Goal: Transaction & Acquisition: Book appointment/travel/reservation

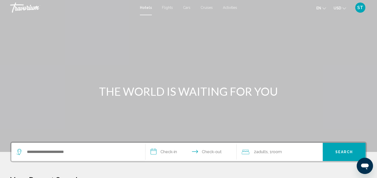
click at [344, 8] on icon "Change currency" at bounding box center [344, 9] width 4 height 4
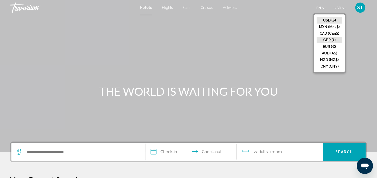
click at [330, 39] on button "GBP (£)" at bounding box center [329, 40] width 26 height 7
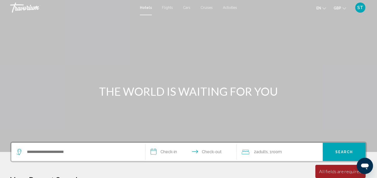
click at [359, 6] on span "ST" at bounding box center [360, 7] width 6 height 5
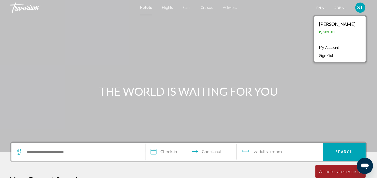
click at [335, 48] on link "My Account" at bounding box center [328, 47] width 25 height 7
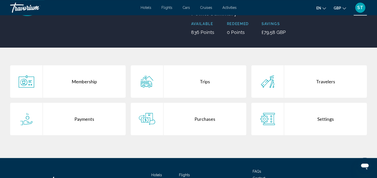
scroll to position [73, 0]
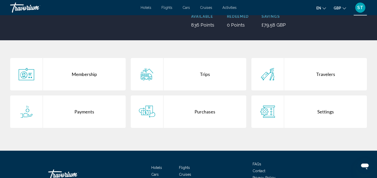
click at [201, 112] on div "Purchases" at bounding box center [204, 112] width 83 height 32
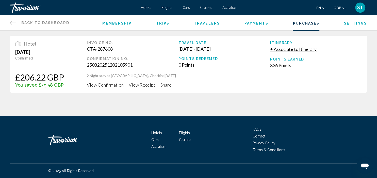
click at [144, 85] on span "View Receipt" at bounding box center [142, 85] width 27 height 6
click at [104, 85] on span "View Confirmation" at bounding box center [105, 85] width 37 height 6
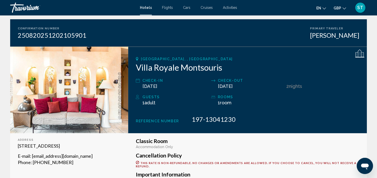
scroll to position [42, 0]
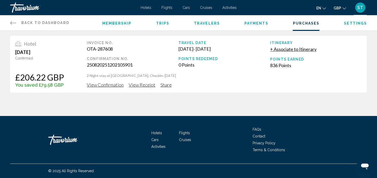
click at [114, 23] on span "Membership" at bounding box center [116, 23] width 29 height 4
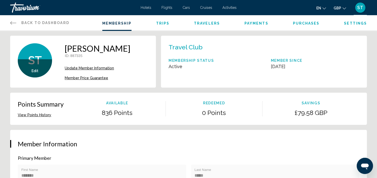
click at [254, 22] on span "Payments" at bounding box center [256, 23] width 24 height 4
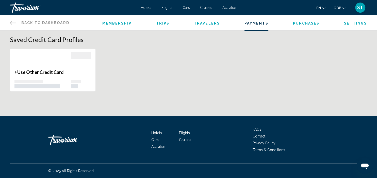
click at [60, 39] on h1 "Saved Credit Card Profiles" at bounding box center [188, 40] width 356 height 8
click at [46, 68] on div "Main content" at bounding box center [42, 61] width 56 height 18
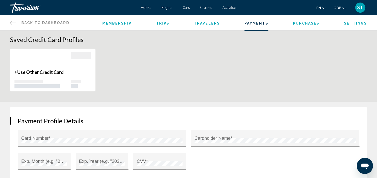
click at [31, 22] on span "Back to Dashboard" at bounding box center [45, 23] width 48 height 4
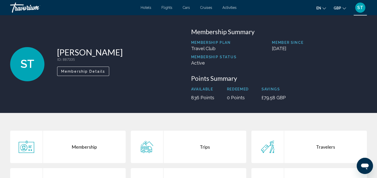
click at [144, 8] on span "Hotels" at bounding box center [145, 8] width 11 height 4
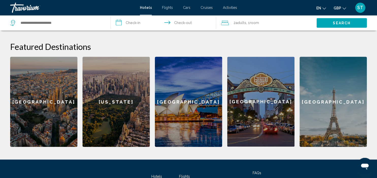
scroll to position [200, 0]
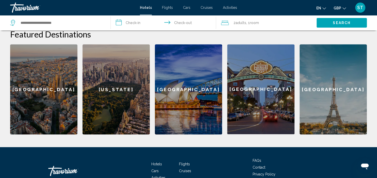
click at [37, 84] on div "[GEOGRAPHIC_DATA]" at bounding box center [43, 89] width 67 height 90
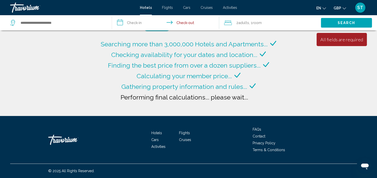
type input "**********"
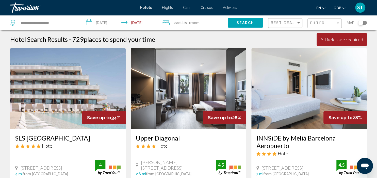
click at [146, 7] on span "Hotels" at bounding box center [146, 8] width 12 height 4
